Goal: Transaction & Acquisition: Purchase product/service

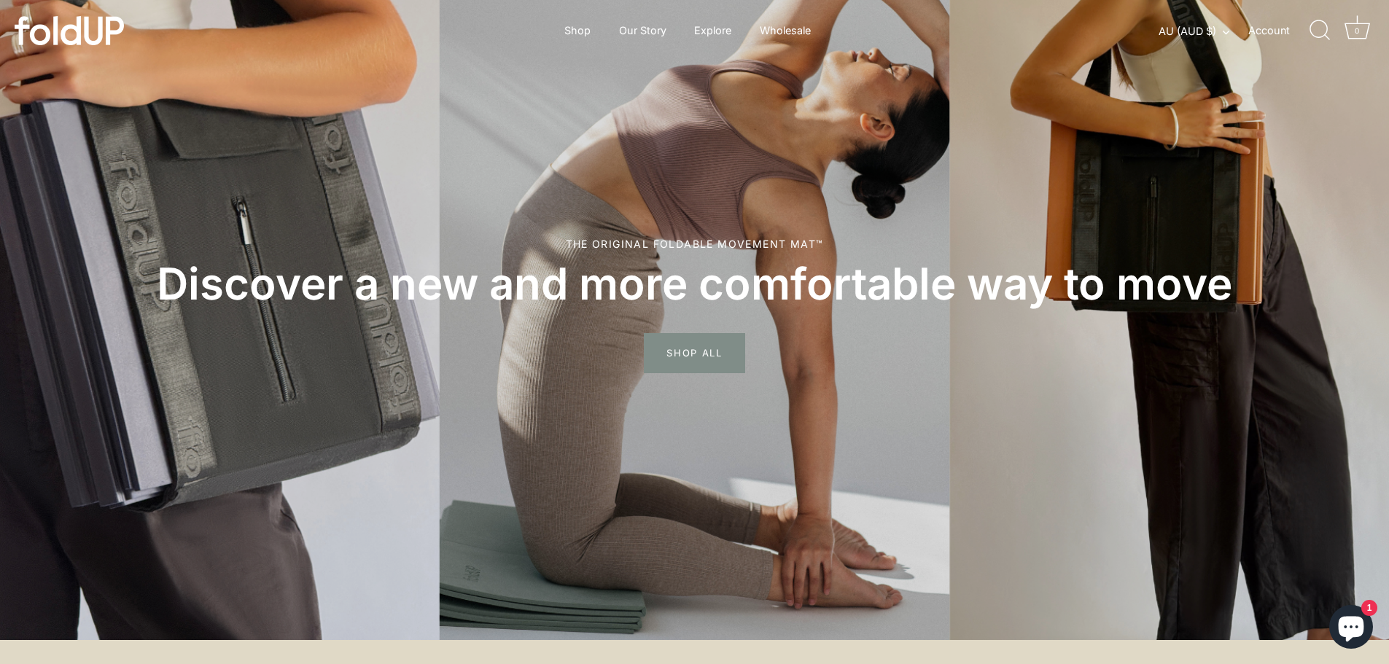
scroll to position [73, 0]
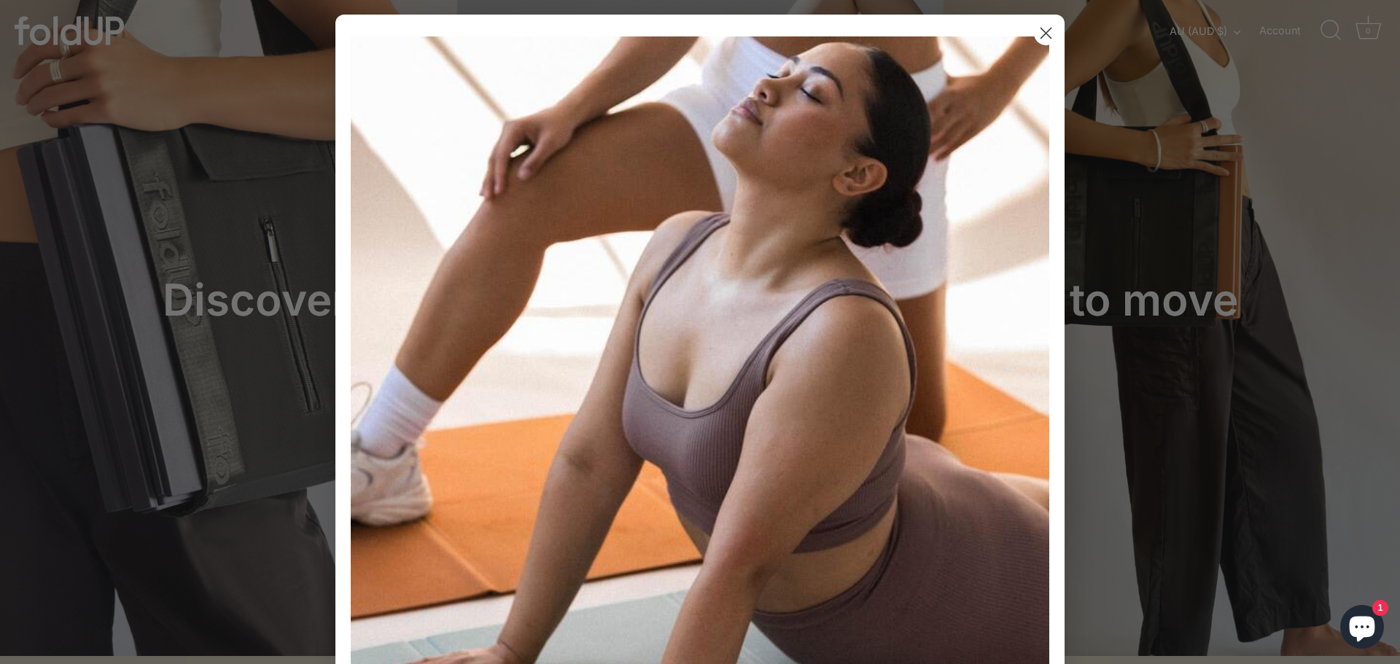
drag, startPoint x: 1050, startPoint y: 34, endPoint x: 1074, endPoint y: 204, distance: 172.3
click at [1049, 34] on circle "Close dialog" at bounding box center [1046, 33] width 24 height 24
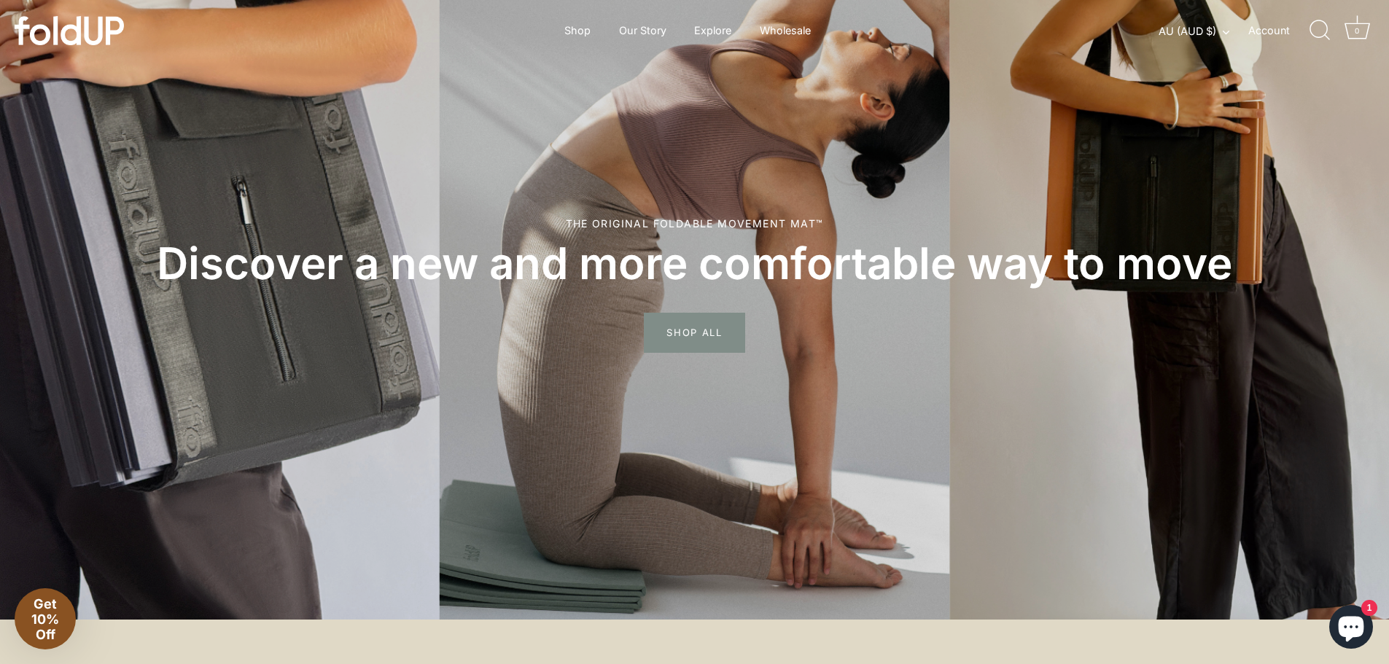
scroll to position [146, 0]
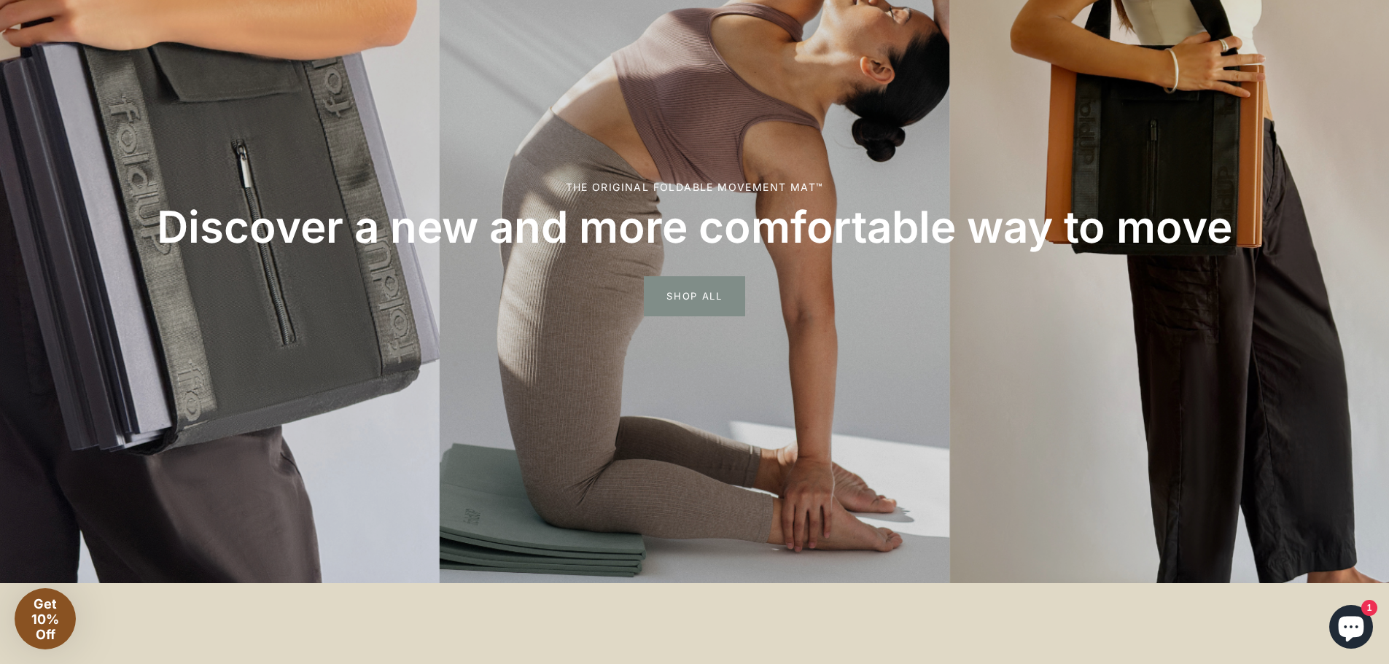
click at [569, 36] on div "The original foldable movement mat™ Discover a new and more comfortable way to …" at bounding box center [694, 218] width 1257 height 627
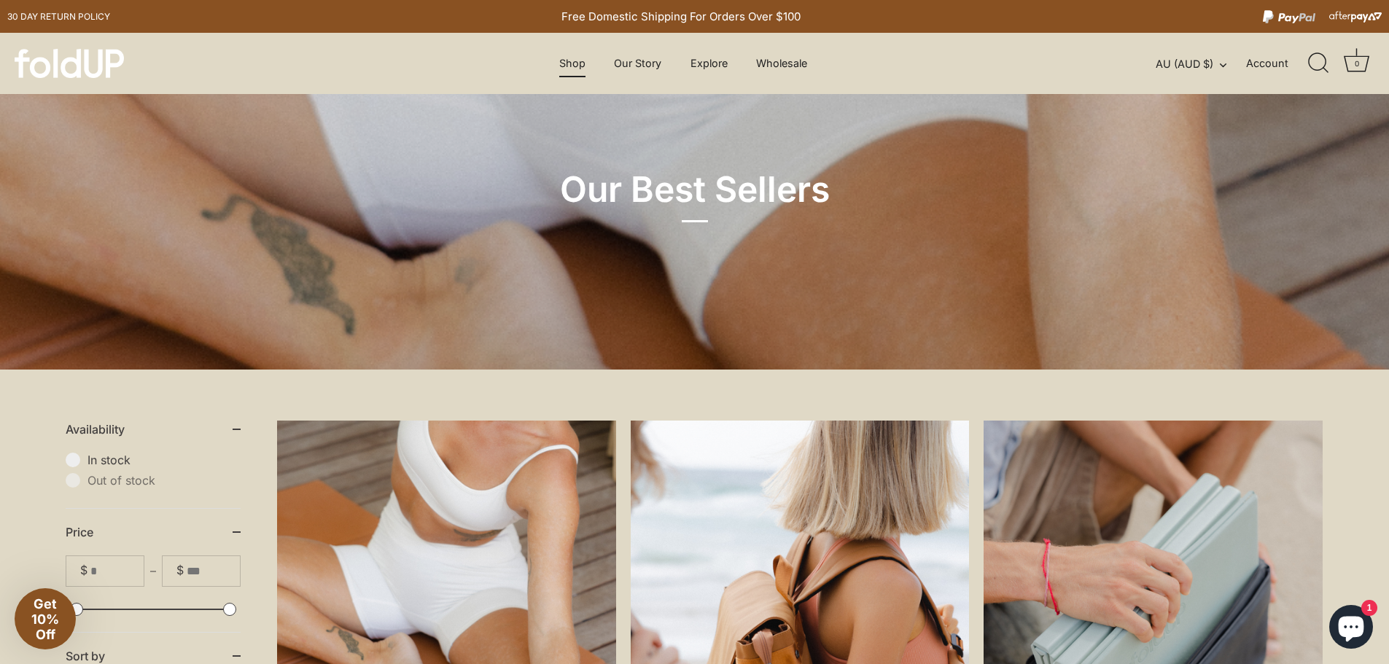
click at [574, 63] on link "Shop" at bounding box center [573, 64] width 52 height 28
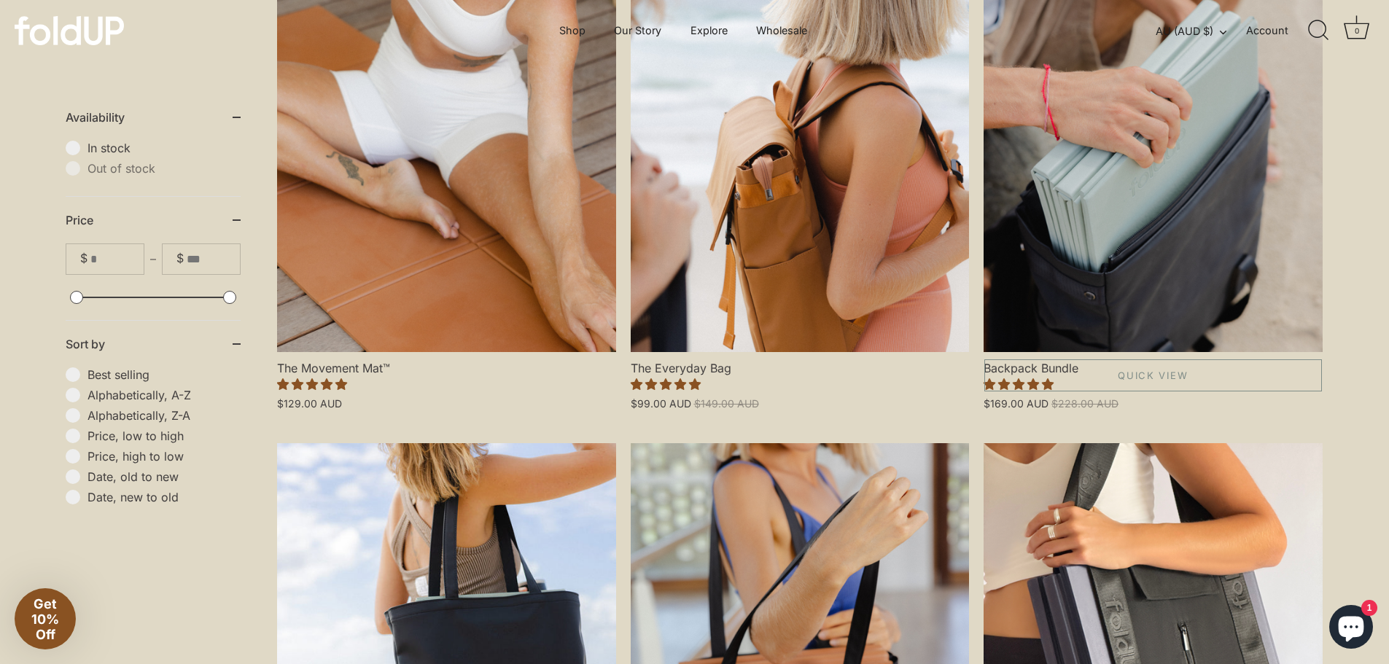
scroll to position [364, 0]
